Goal: Understand process/instructions

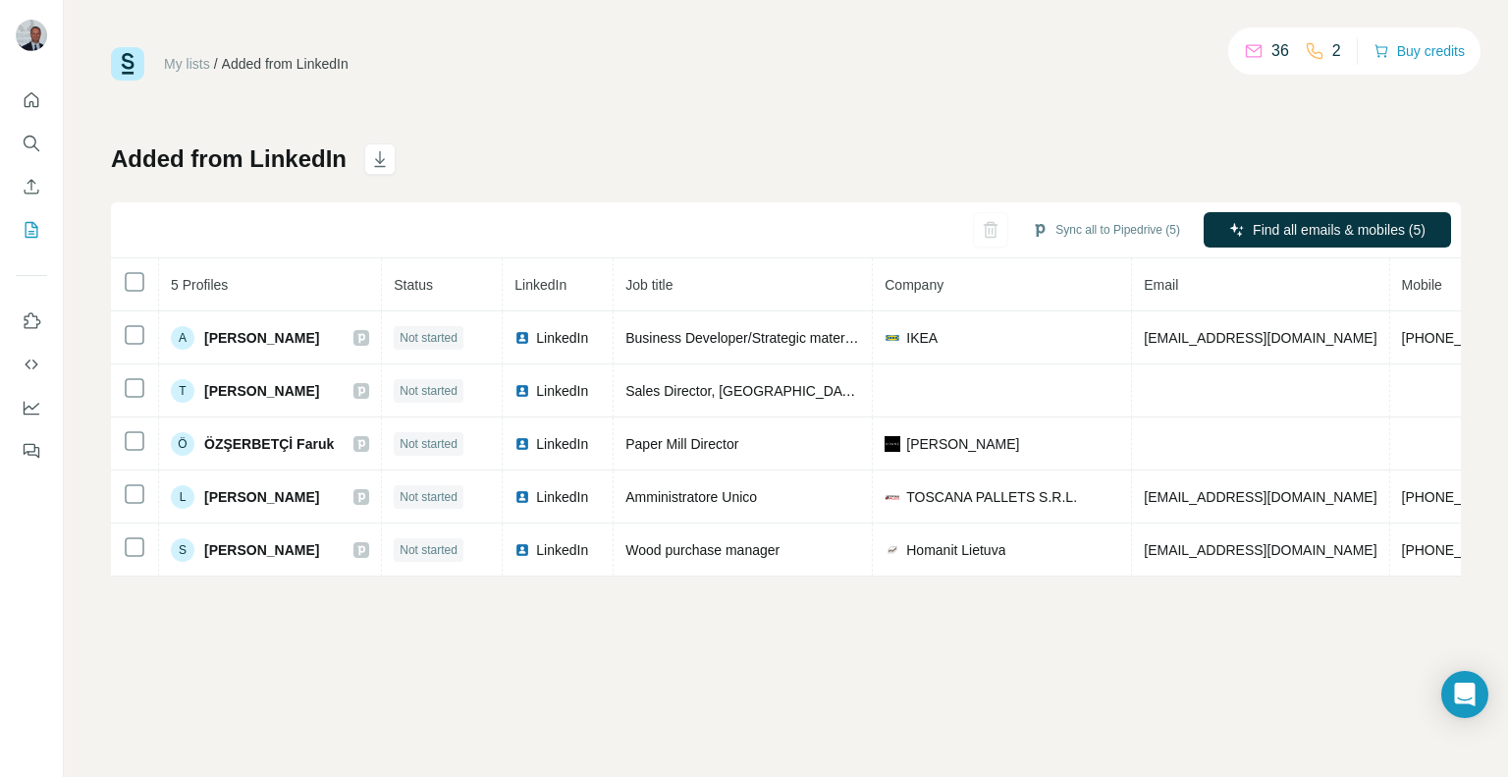
click at [1308, 56] on icon at bounding box center [1315, 51] width 20 height 20
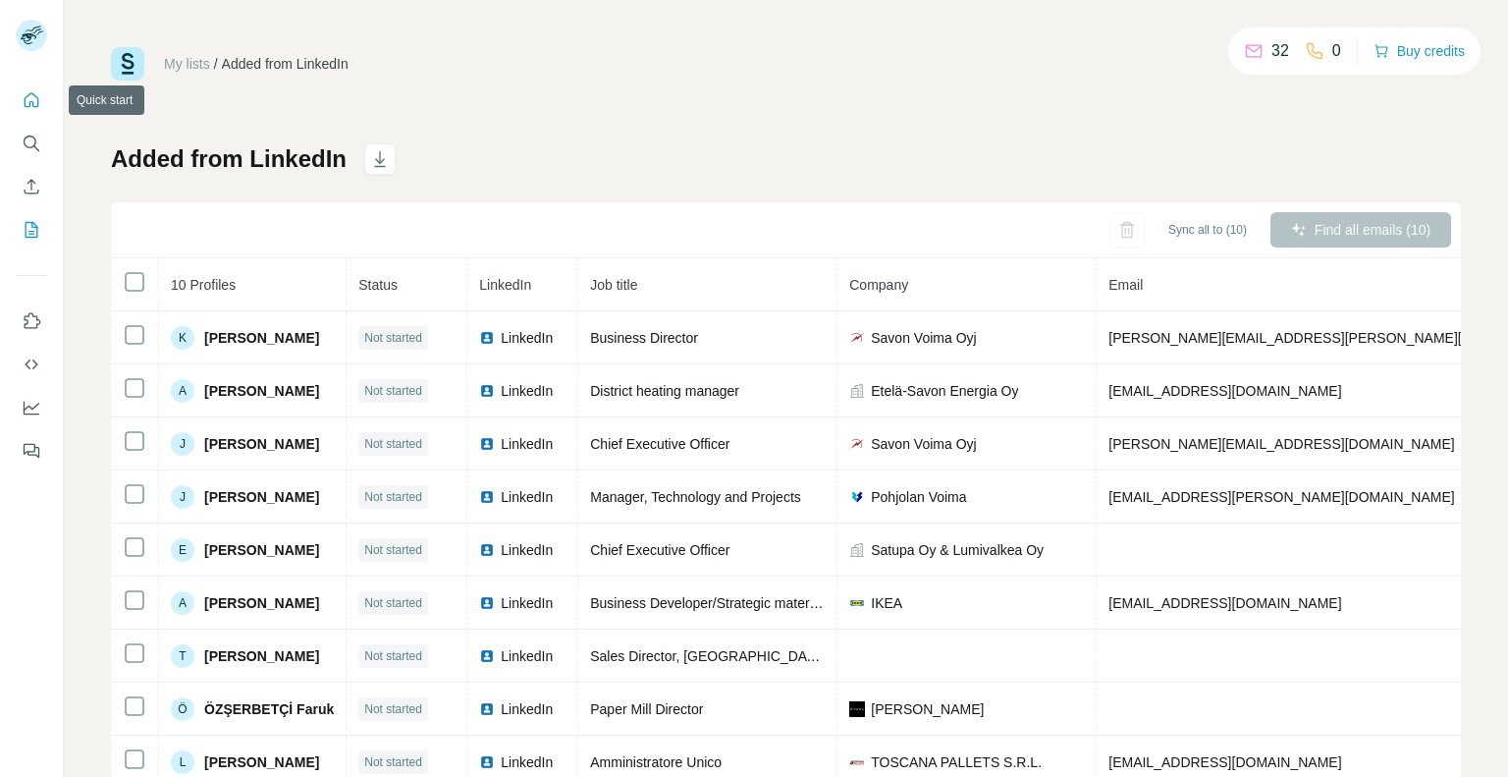
click at [35, 91] on icon "Quick start" at bounding box center [32, 100] width 20 height 20
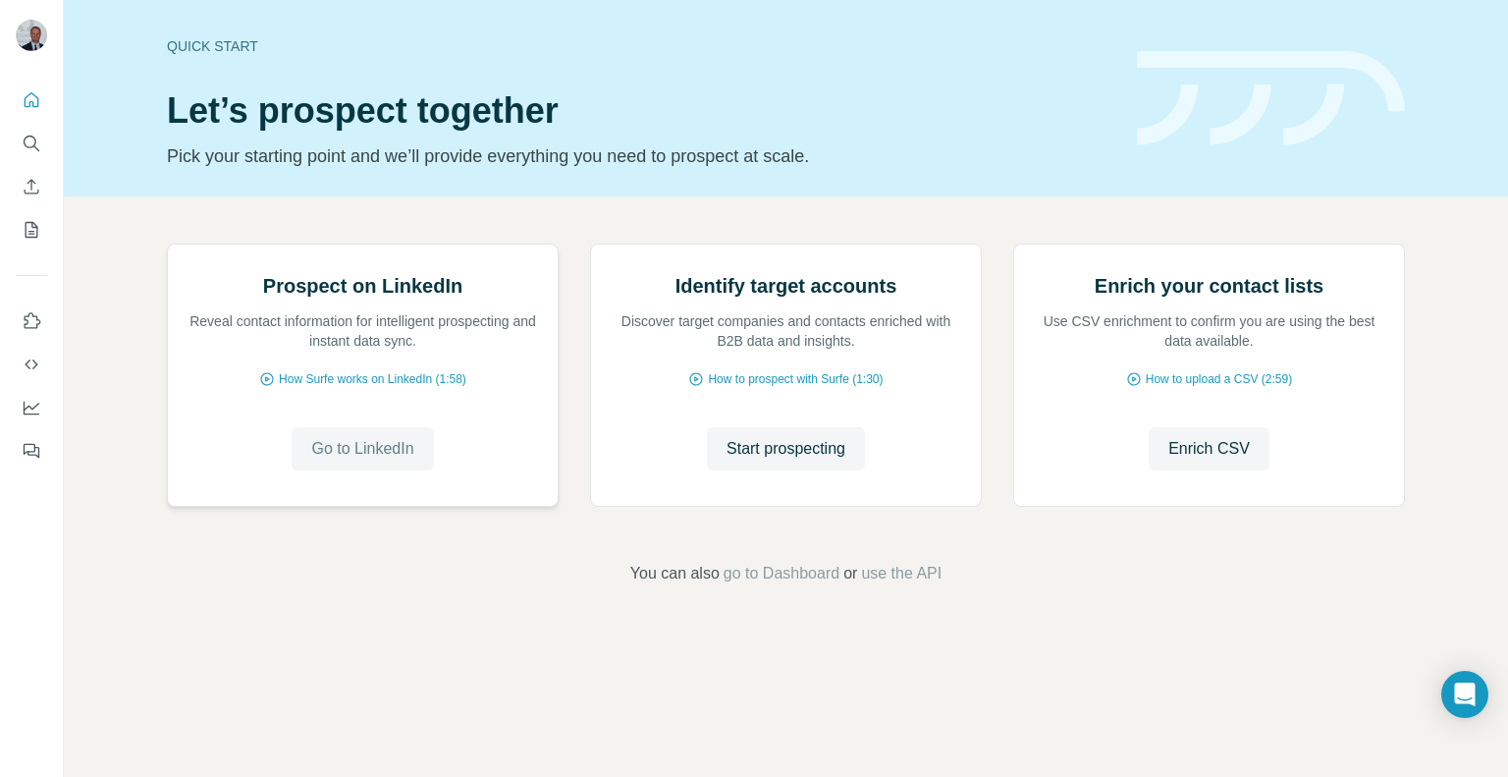
click at [349, 461] on span "Go to LinkedIn" at bounding box center [362, 449] width 102 height 24
